Goal: Find contact information: Obtain details needed to contact an individual or organization

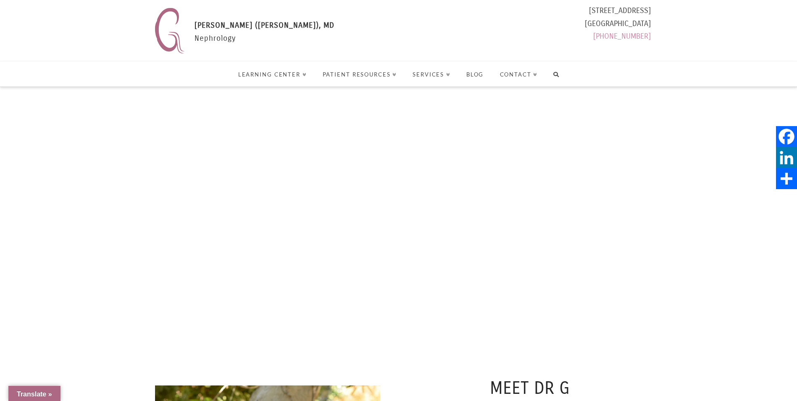
select select "Language Translate Widget"
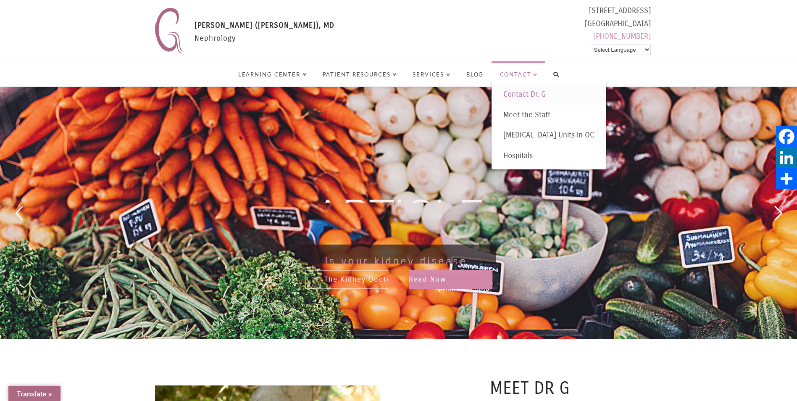
click at [521, 92] on span "Contact Dr. G" at bounding box center [524, 93] width 42 height 9
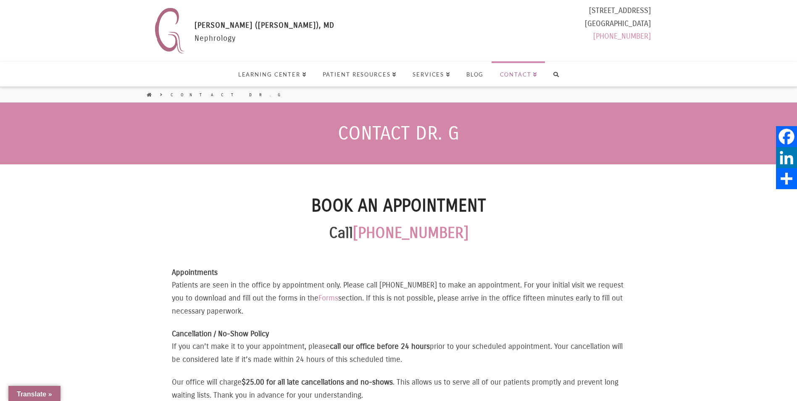
select select "Language Translate Widget"
click at [172, 92] on link "Contact Dr. G" at bounding box center [229, 95] width 117 height 6
select select "Language Translate Widget"
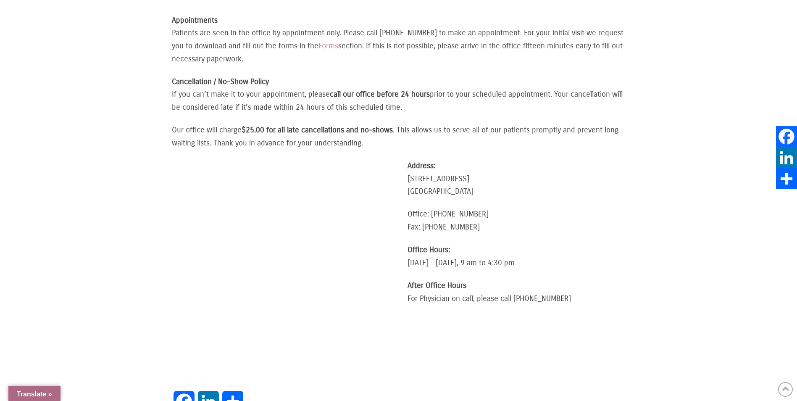
scroll to position [420, 0]
